Goal: Transaction & Acquisition: Subscribe to service/newsletter

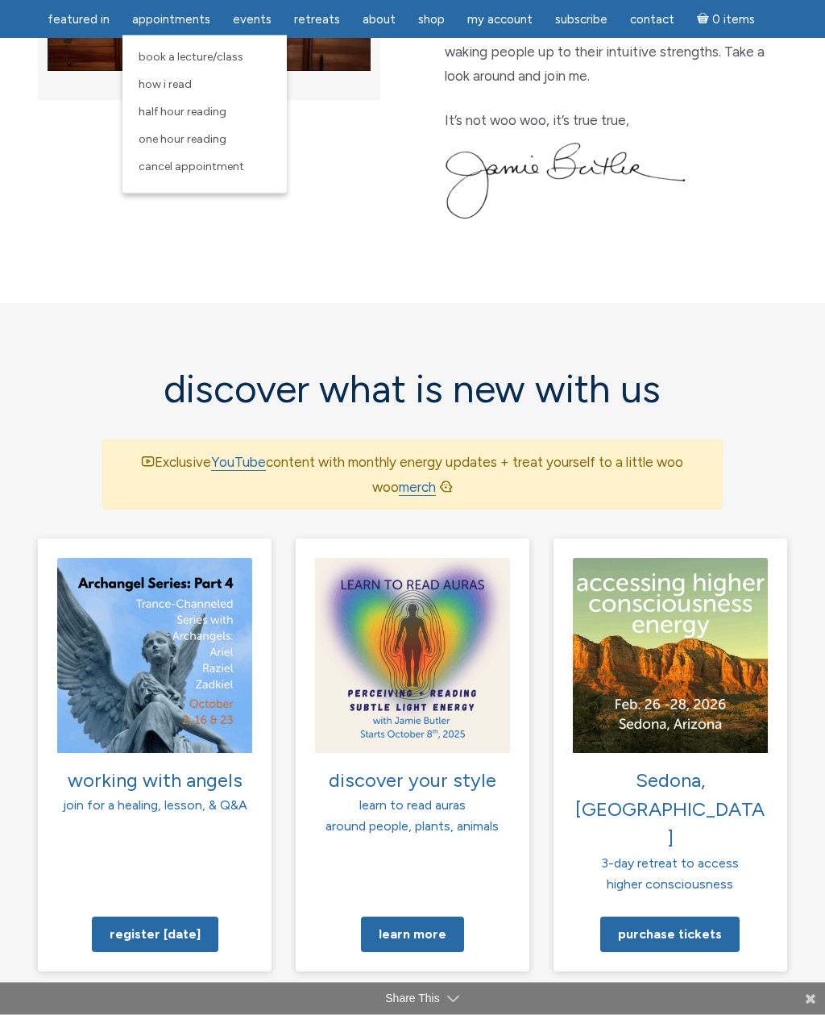
scroll to position [802, 0]
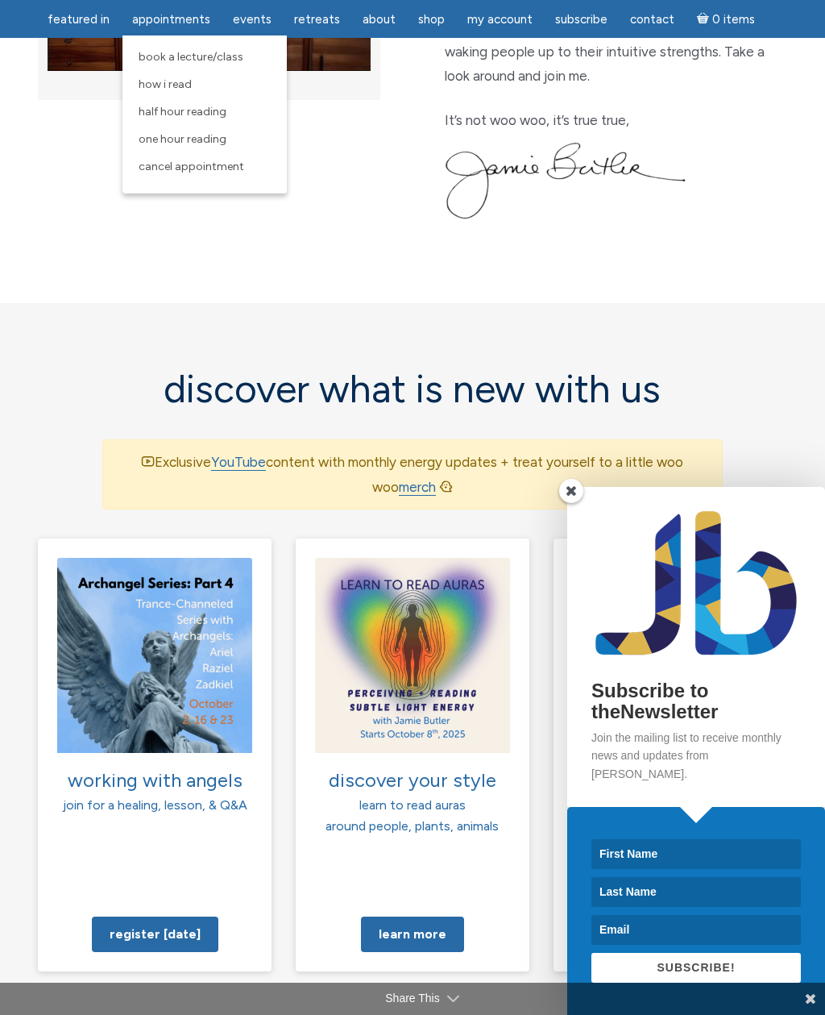
click at [205, 110] on span "Half Hour Reading" at bounding box center [183, 112] width 88 height 14
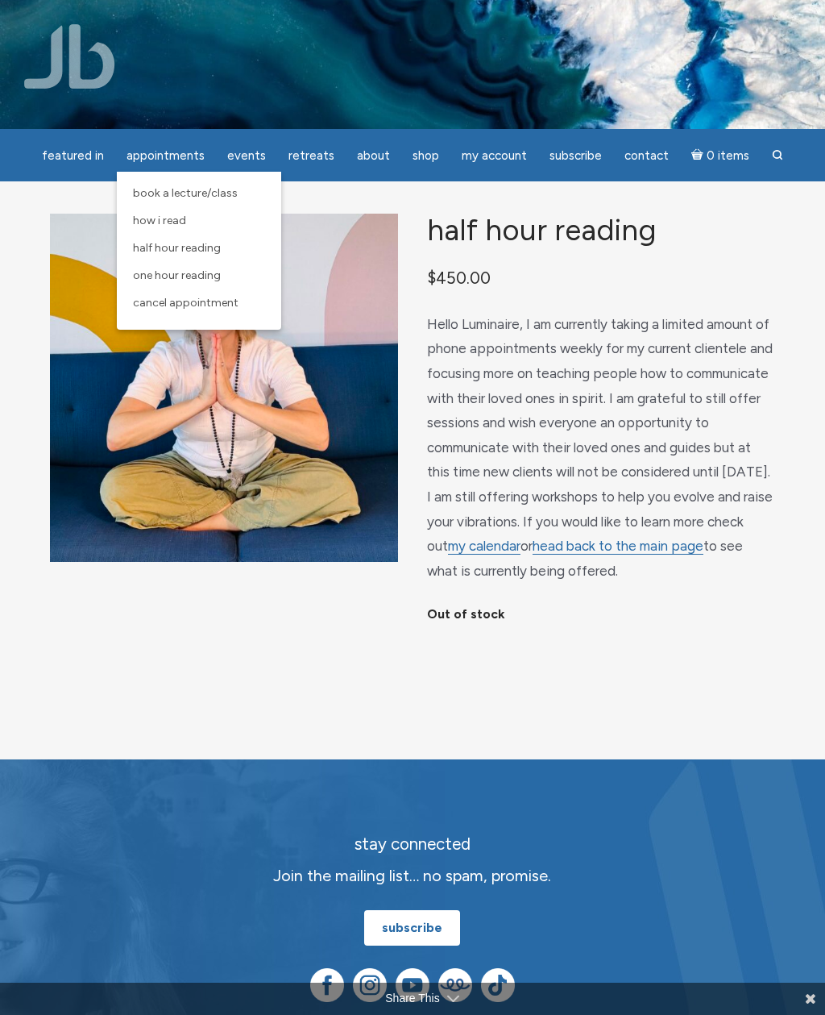
click at [209, 281] on span "One Hour Reading" at bounding box center [177, 275] width 88 height 14
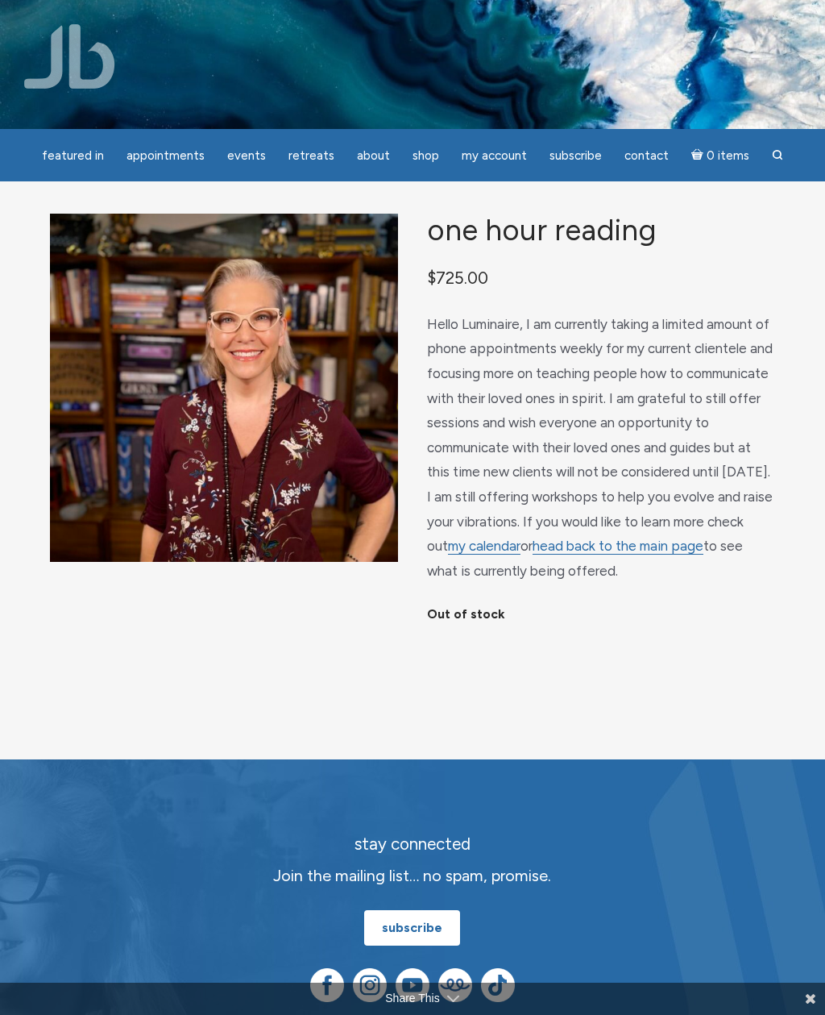
click at [564, 160] on span "Subscribe" at bounding box center [576, 155] width 52 height 15
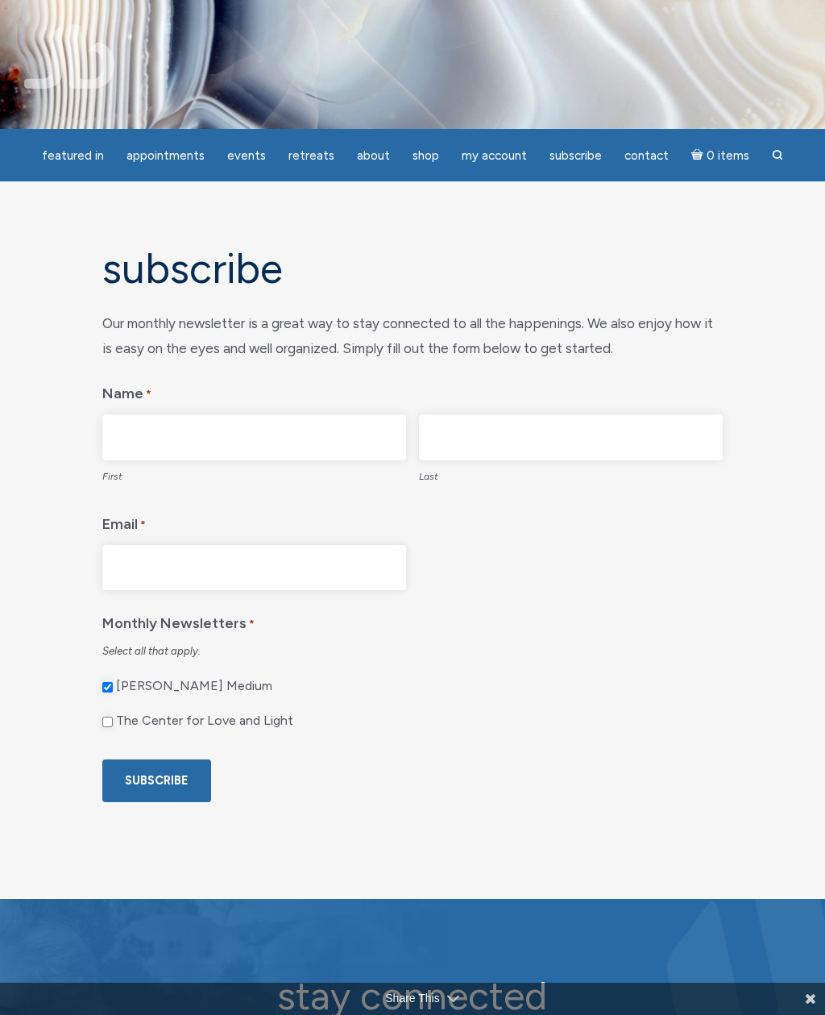
click at [222, 447] on input "First" at bounding box center [254, 437] width 304 height 46
type input "Chanda"
type input "Kramer"
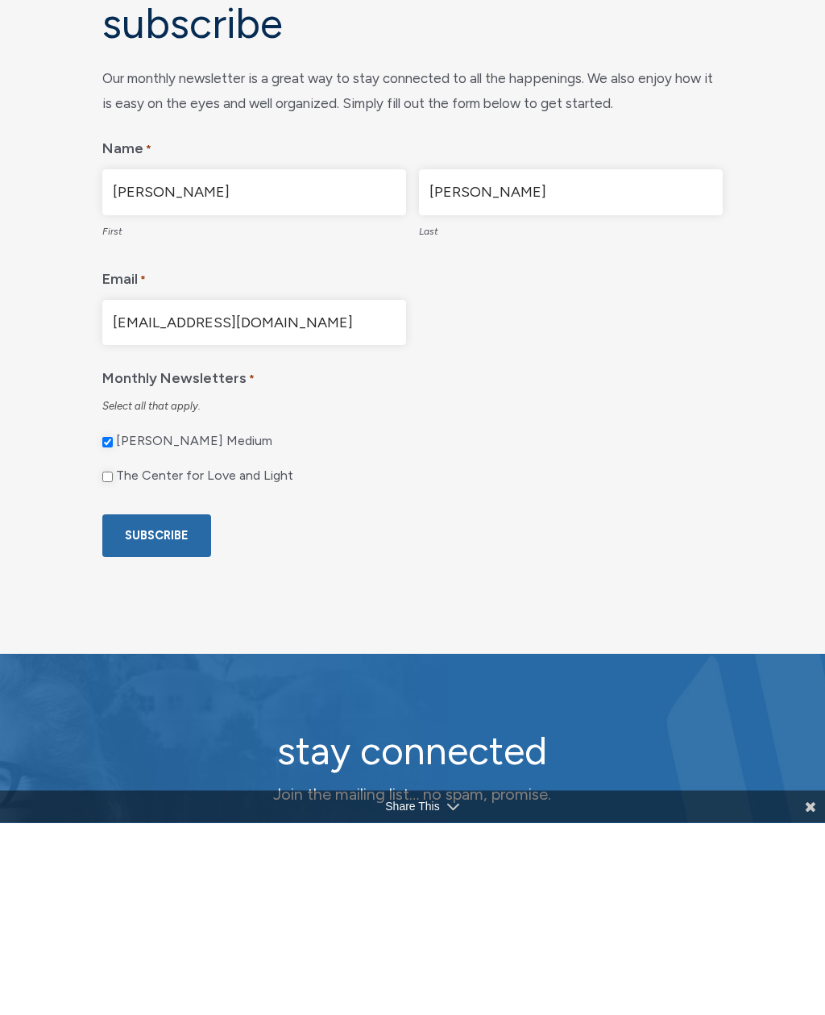
type input "cgoodemote@yahoo.com"
click at [169, 707] on input "Subscribe" at bounding box center [156, 728] width 109 height 43
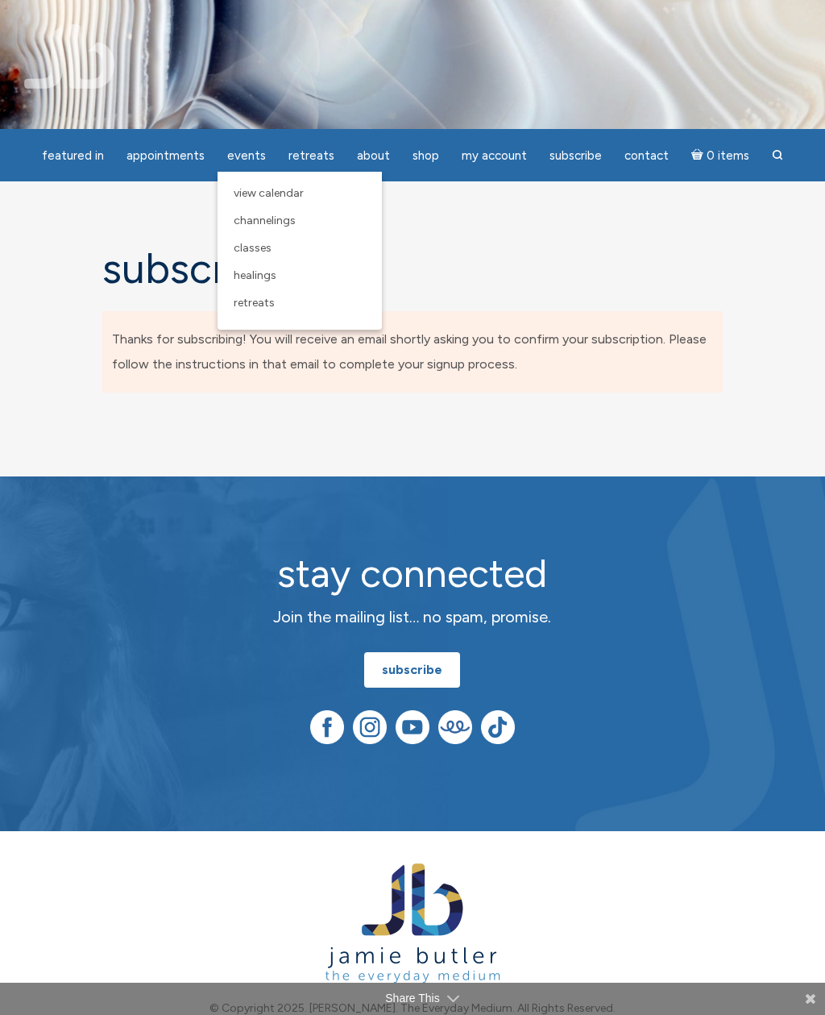
click at [287, 244] on link "Classes" at bounding box center [300, 248] width 148 height 27
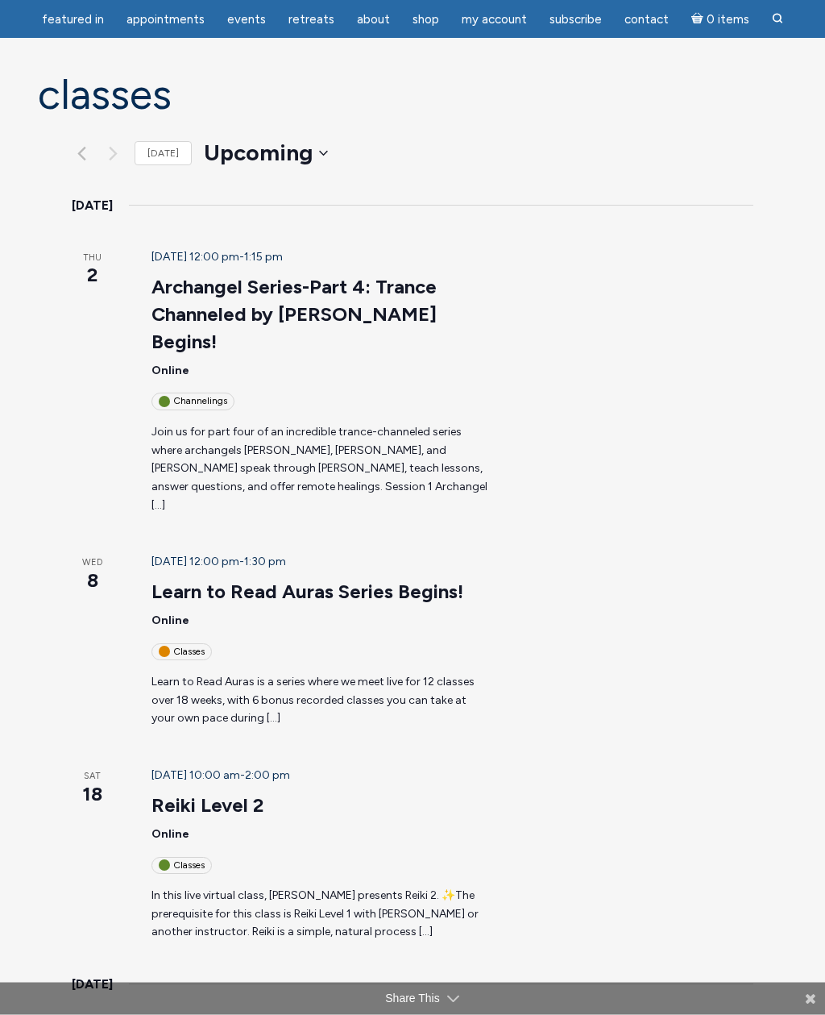
scroll to position [123, 0]
